Goal: Information Seeking & Learning: Stay updated

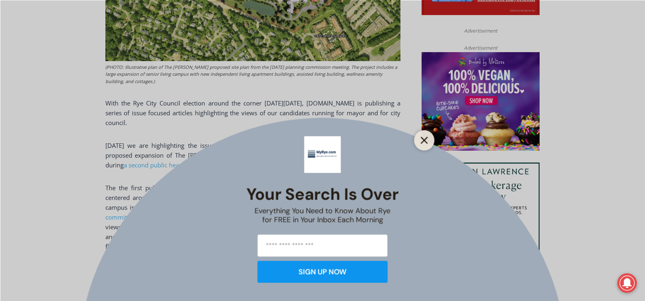
click at [426, 140] on icon "Close" at bounding box center [424, 139] width 7 height 7
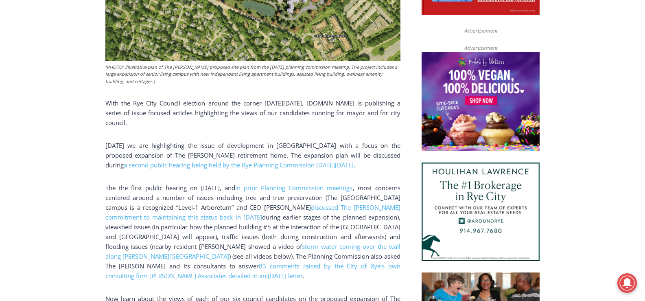
drag, startPoint x: 601, startPoint y: 266, endPoint x: 651, endPoint y: 300, distance: 60.3
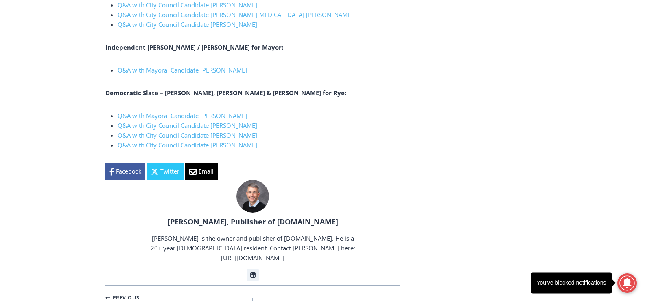
scroll to position [1530, 0]
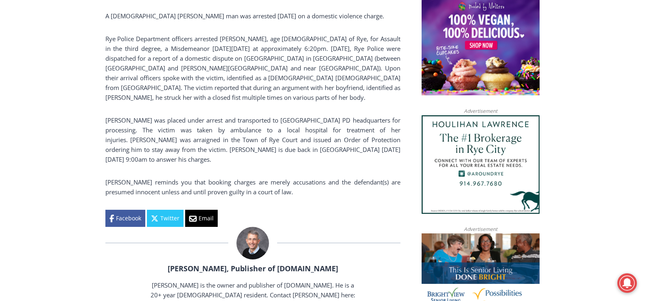
scroll to position [563, 0]
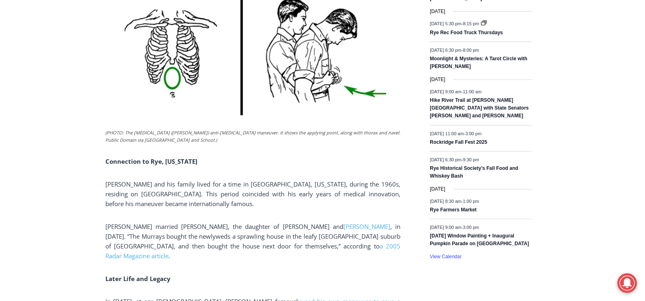
scroll to position [1164, 0]
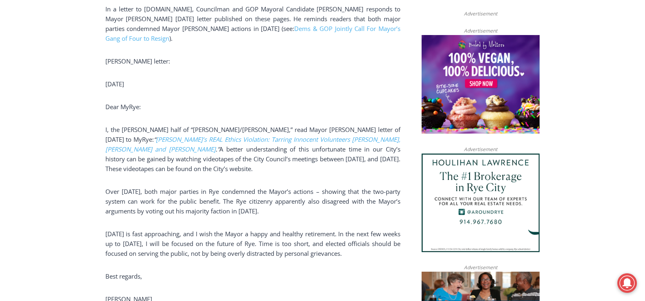
scroll to position [554, 0]
